Goal: Book appointment/travel/reservation

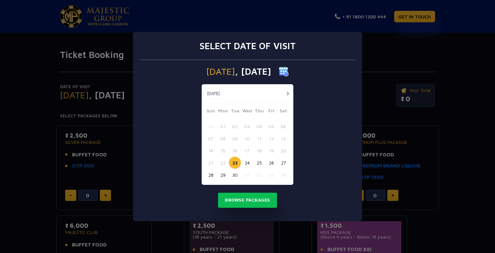
click at [288, 92] on button "button" at bounding box center [287, 93] width 8 height 8
click at [210, 152] on button "12" at bounding box center [210, 150] width 12 height 12
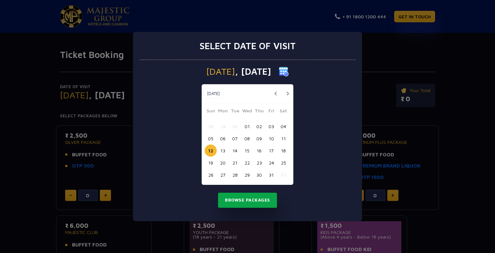
click at [239, 200] on button "Browse Packages" at bounding box center [247, 199] width 59 height 15
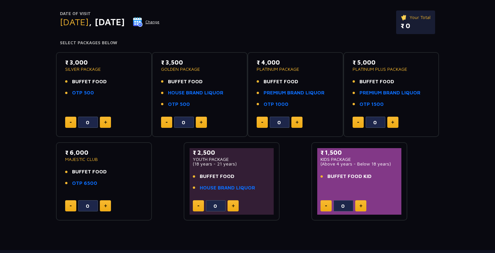
scroll to position [75, 0]
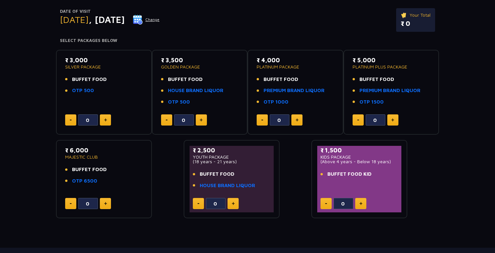
click at [160, 20] on button "Change" at bounding box center [146, 19] width 27 height 10
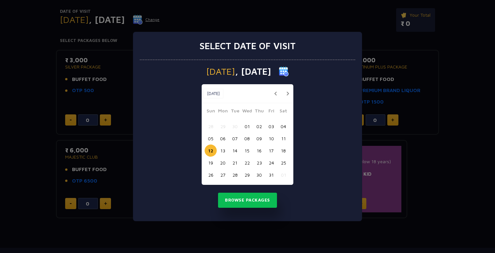
click at [222, 149] on button "13" at bounding box center [223, 150] width 12 height 12
click at [235, 203] on button "Browse Packages" at bounding box center [247, 199] width 59 height 15
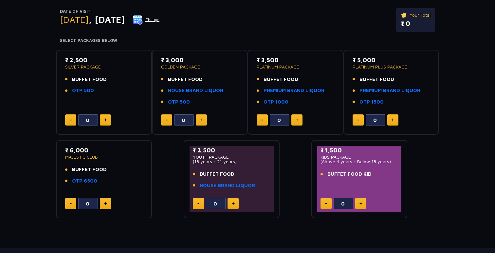
click at [89, 80] on span "BUFFET FOOD" at bounding box center [89, 80] width 35 height 8
click at [185, 89] on link "HOUSE BRAND LIQUOR" at bounding box center [195, 91] width 55 height 8
click at [202, 118] on img at bounding box center [201, 119] width 3 height 3
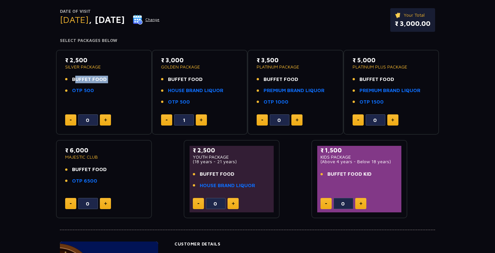
click at [202, 118] on img at bounding box center [201, 119] width 3 height 3
type input "4"
click at [183, 104] on link "OTP 500" at bounding box center [179, 102] width 22 height 8
